Goal: Task Accomplishment & Management: Manage account settings

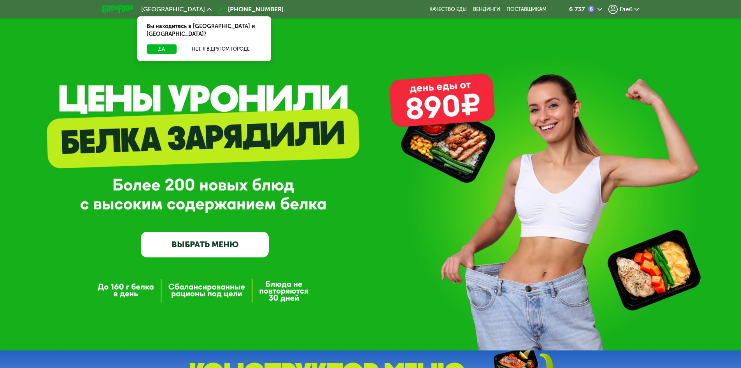
click at [585, 7] on div "6 737" at bounding box center [577, 9] width 16 height 6
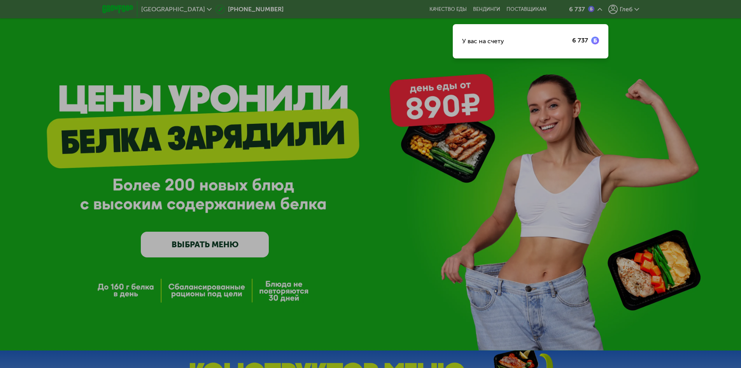
drag, startPoint x: 621, startPoint y: 7, endPoint x: 627, endPoint y: 8, distance: 6.4
click at [621, 7] on div at bounding box center [370, 184] width 741 height 368
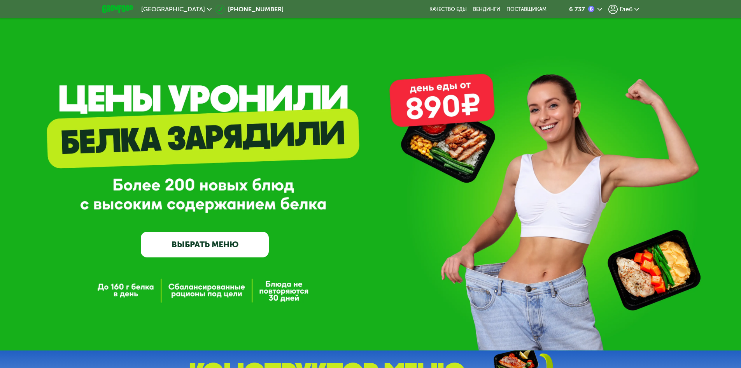
click at [630, 9] on span "Глеб" at bounding box center [626, 9] width 13 height 6
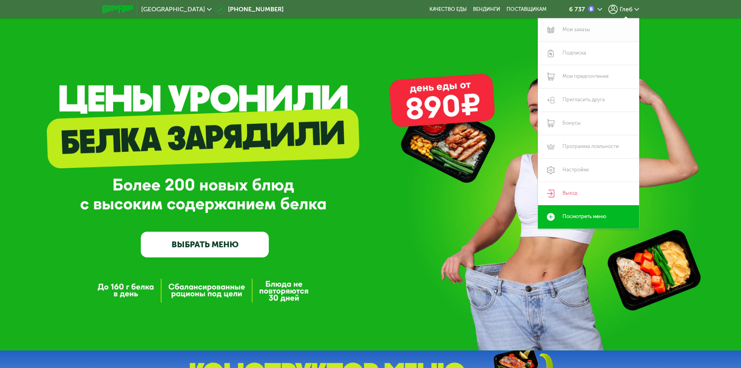
click at [581, 32] on link "Мои заказы" at bounding box center [588, 29] width 101 height 23
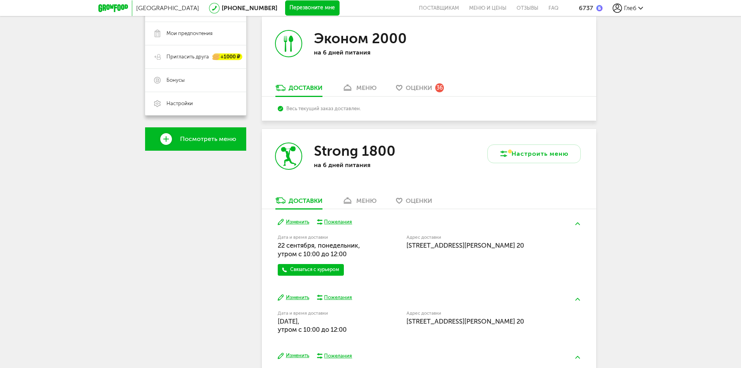
scroll to position [194, 0]
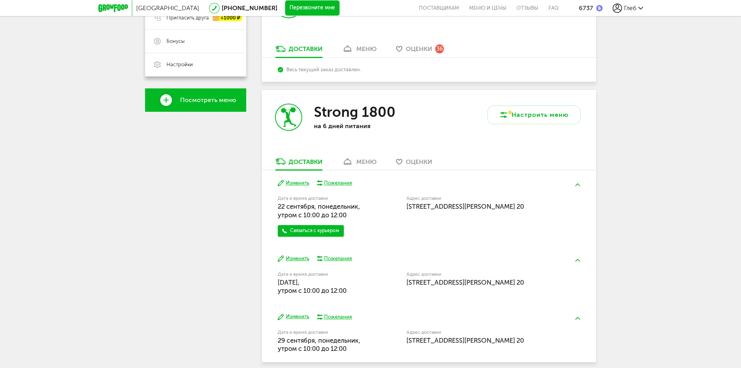
click at [362, 160] on div "меню" at bounding box center [366, 161] width 20 height 7
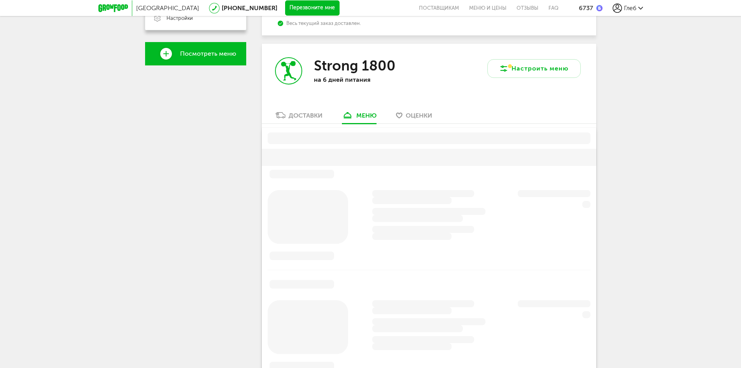
scroll to position [265, 0]
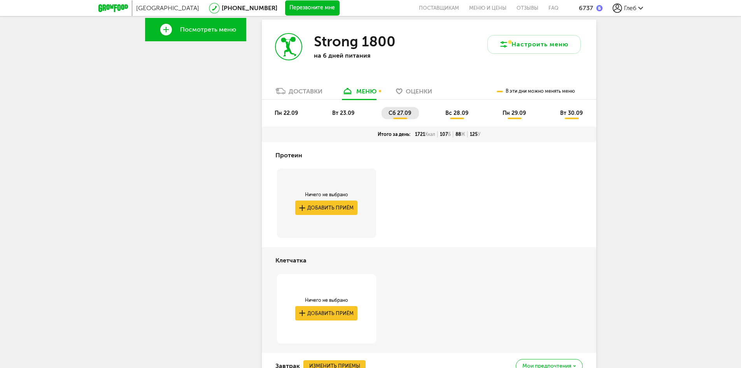
click at [285, 111] on span "пн 22.09" at bounding box center [286, 113] width 23 height 7
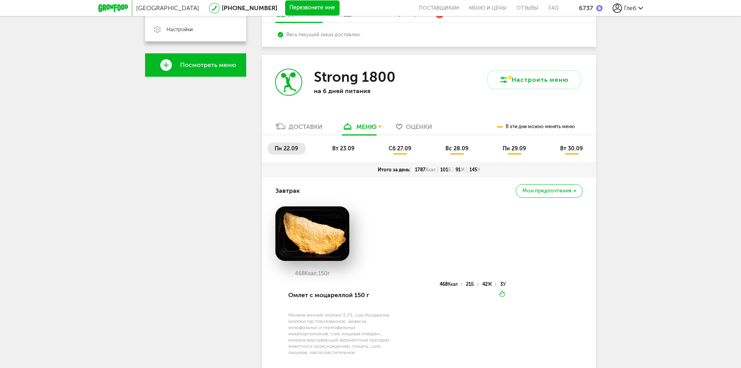
scroll to position [226, 0]
